Goal: Navigation & Orientation: Find specific page/section

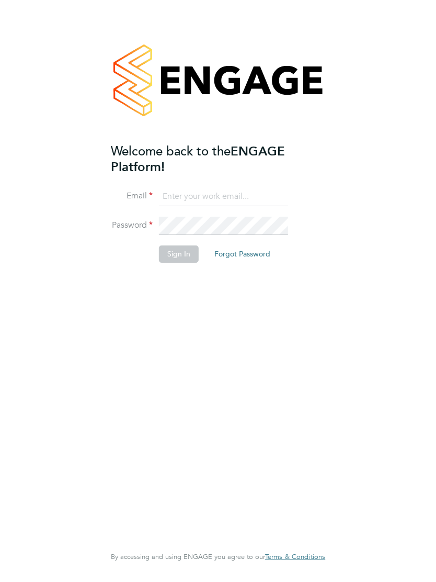
type input "Budkin1914@hotmail.co.uk"
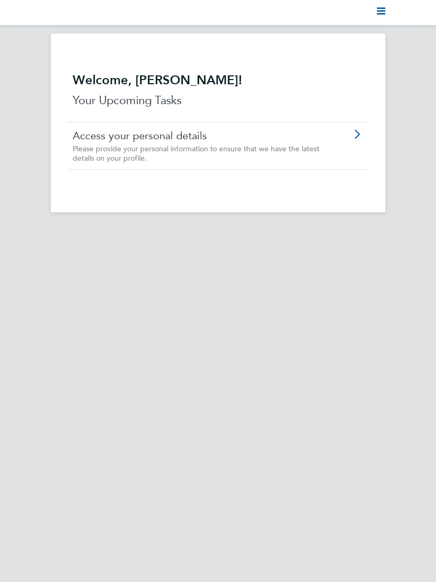
click at [356, 132] on icon at bounding box center [357, 134] width 13 height 8
click at [382, 14] on polygon "Main navigation" at bounding box center [381, 14] width 8 height 2
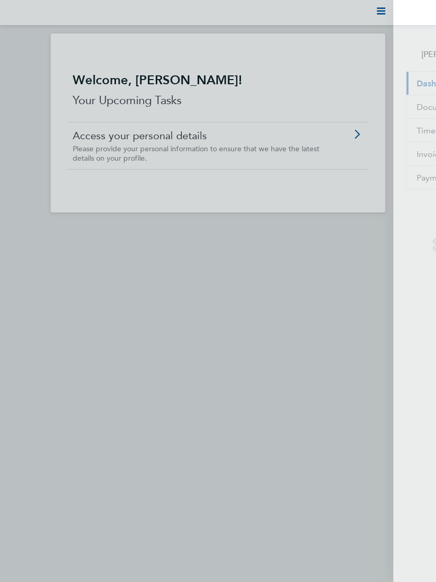
click at [370, 131] on span "Timesheets" at bounding box center [357, 131] width 43 height 10
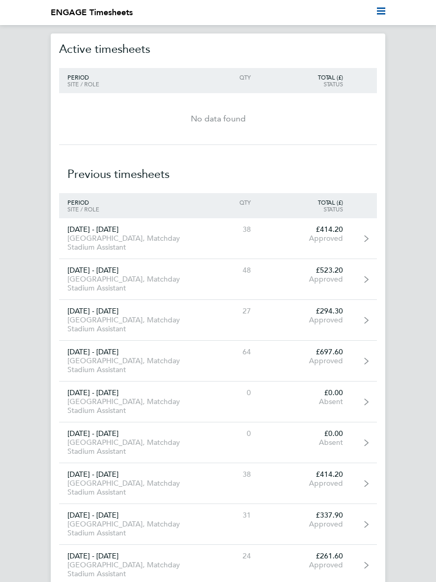
click at [384, 10] on icon "Main navigation" at bounding box center [381, 11] width 8 height 8
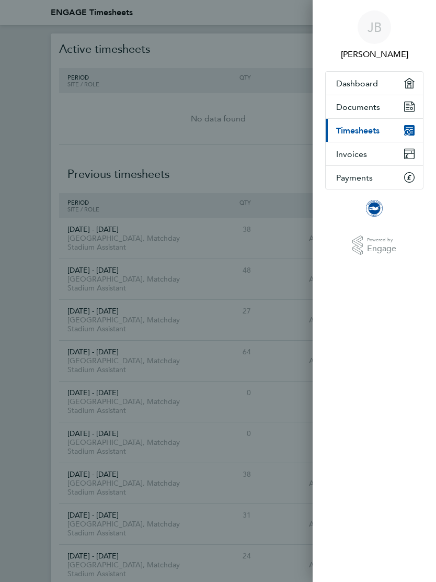
click at [367, 82] on span "Dashboard" at bounding box center [357, 83] width 42 height 10
